Goal: Task Accomplishment & Management: Use online tool/utility

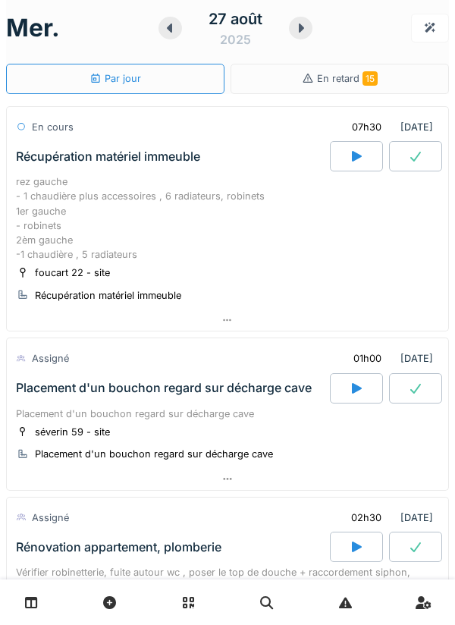
scroll to position [5, 0]
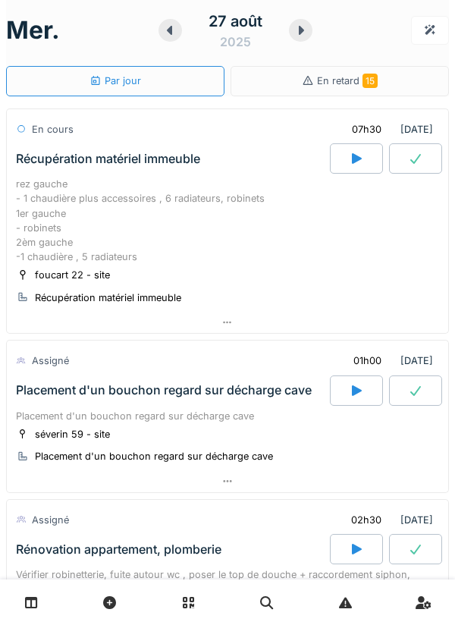
click at [373, 330] on div at bounding box center [228, 323] width 442 height 22
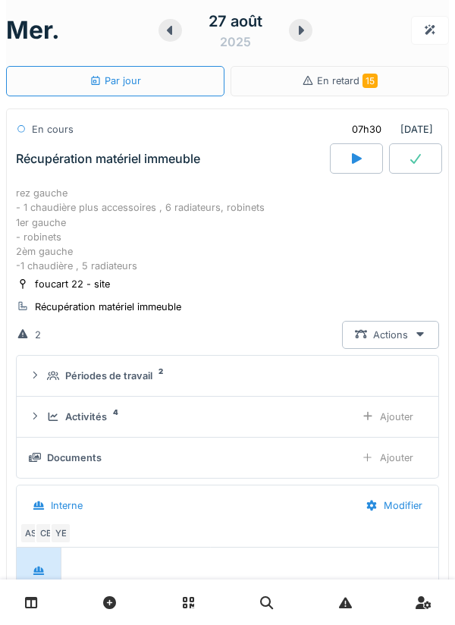
scroll to position [53, 0]
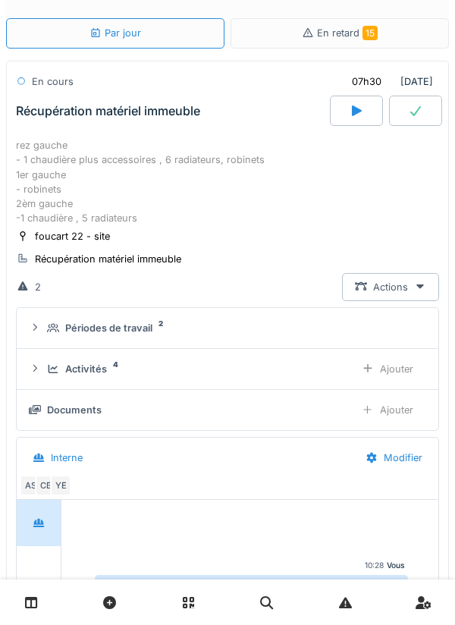
click at [310, 376] on div "Activités 4" at bounding box center [195, 369] width 296 height 14
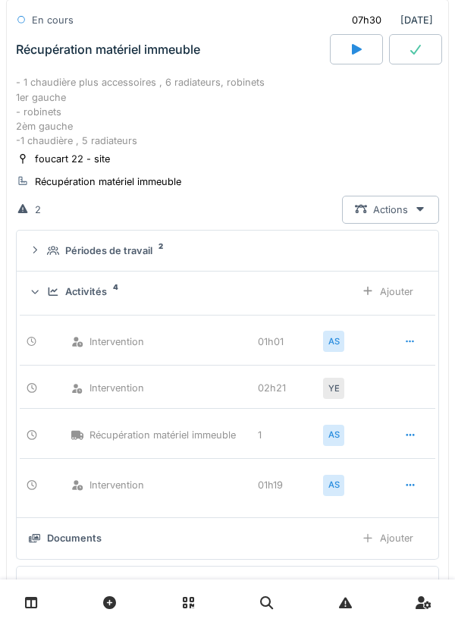
scroll to position [138, 0]
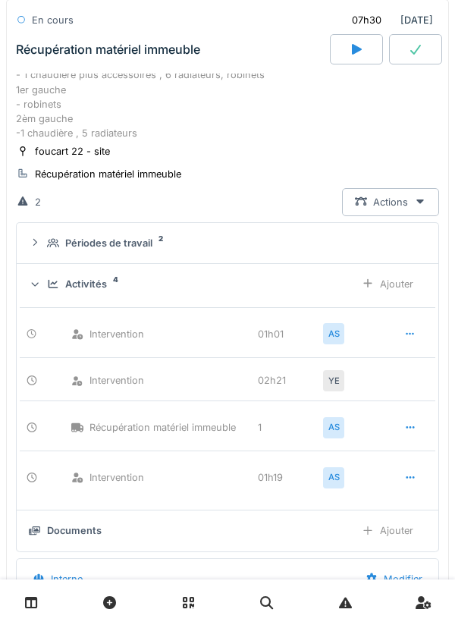
click at [316, 544] on div "Documents Ajouter" at bounding box center [228, 531] width 398 height 28
click at [279, 536] on div "Documents" at bounding box center [186, 531] width 314 height 14
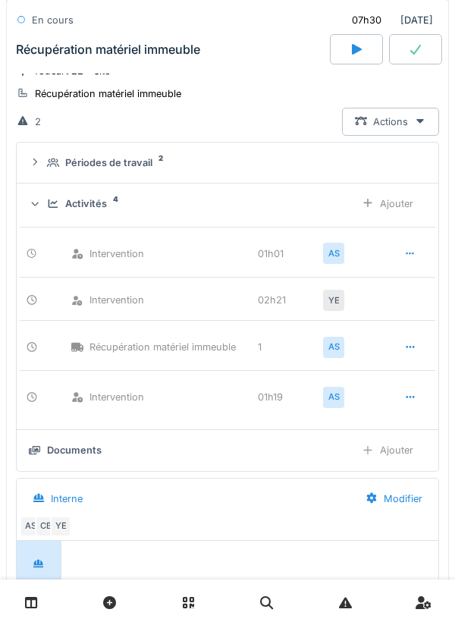
scroll to position [326, 0]
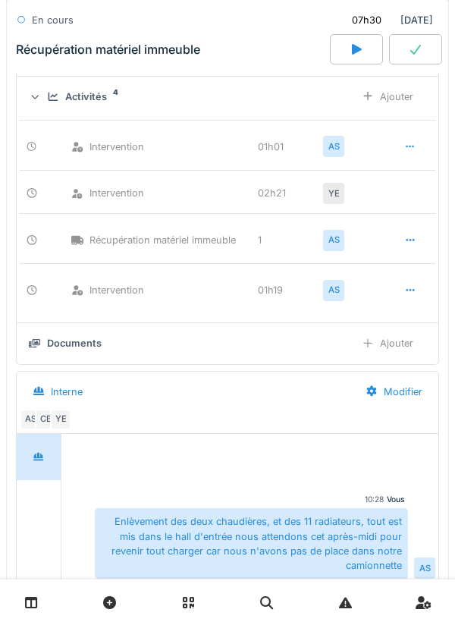
click at [231, 355] on div "Documents Ajouter" at bounding box center [228, 343] width 398 height 28
click at [386, 339] on div "Ajouter" at bounding box center [387, 343] width 77 height 28
click at [397, 348] on div "Ajouter" at bounding box center [387, 343] width 77 height 28
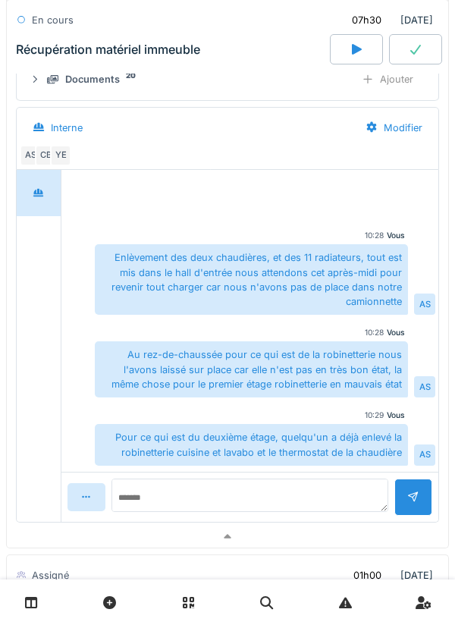
click at [277, 93] on div "Documents 20 Ajouter" at bounding box center [228, 79] width 398 height 28
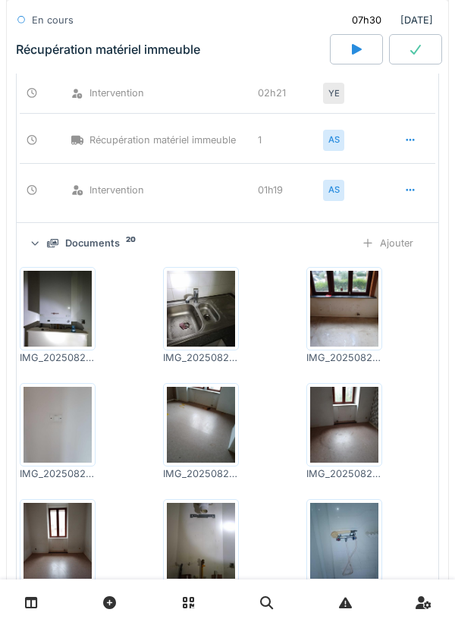
click at [278, 250] on div "Documents 20" at bounding box center [195, 243] width 296 height 14
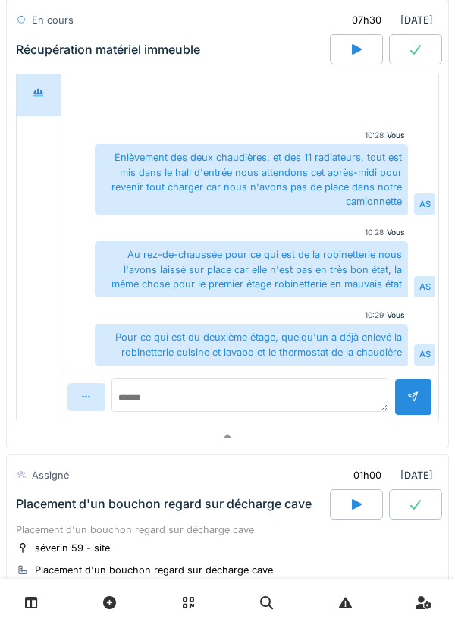
click at [224, 434] on icon at bounding box center [228, 437] width 12 height 10
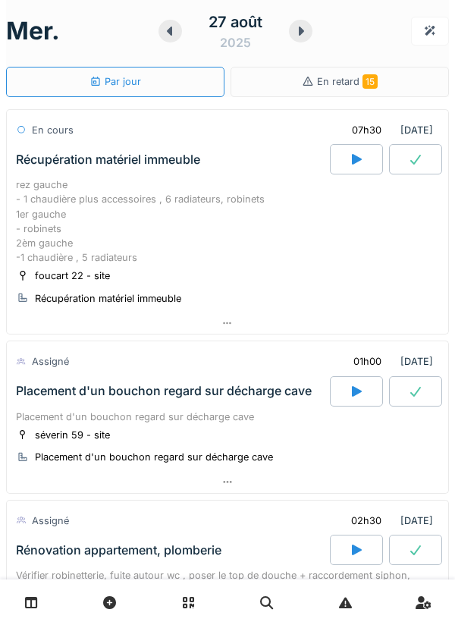
scroll to position [0, 0]
